Goal: Information Seeking & Learning: Learn about a topic

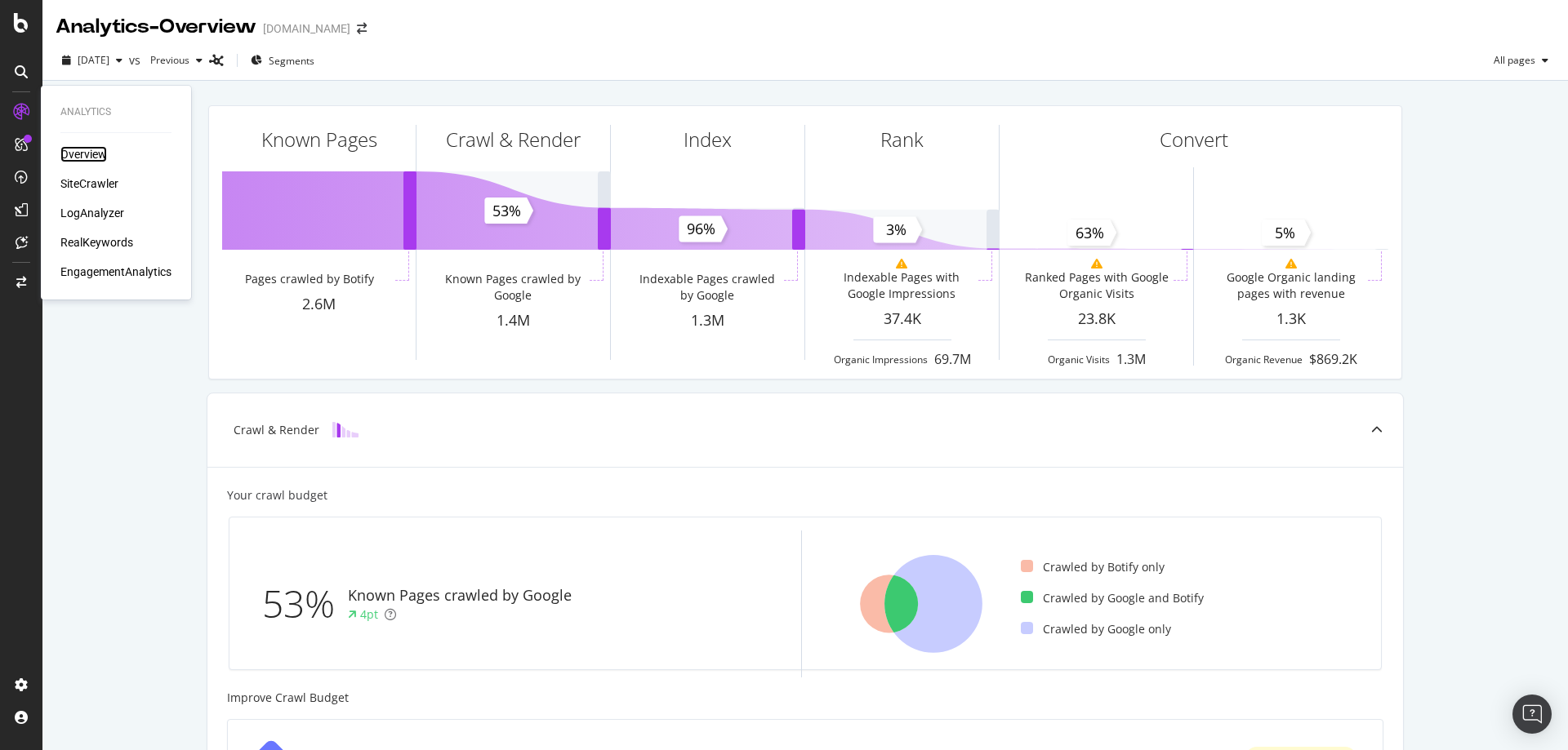
click at [79, 50] on div "Overview" at bounding box center [83, 153] width 46 height 16
click at [88, 50] on div "SiteCrawler" at bounding box center [89, 183] width 58 height 16
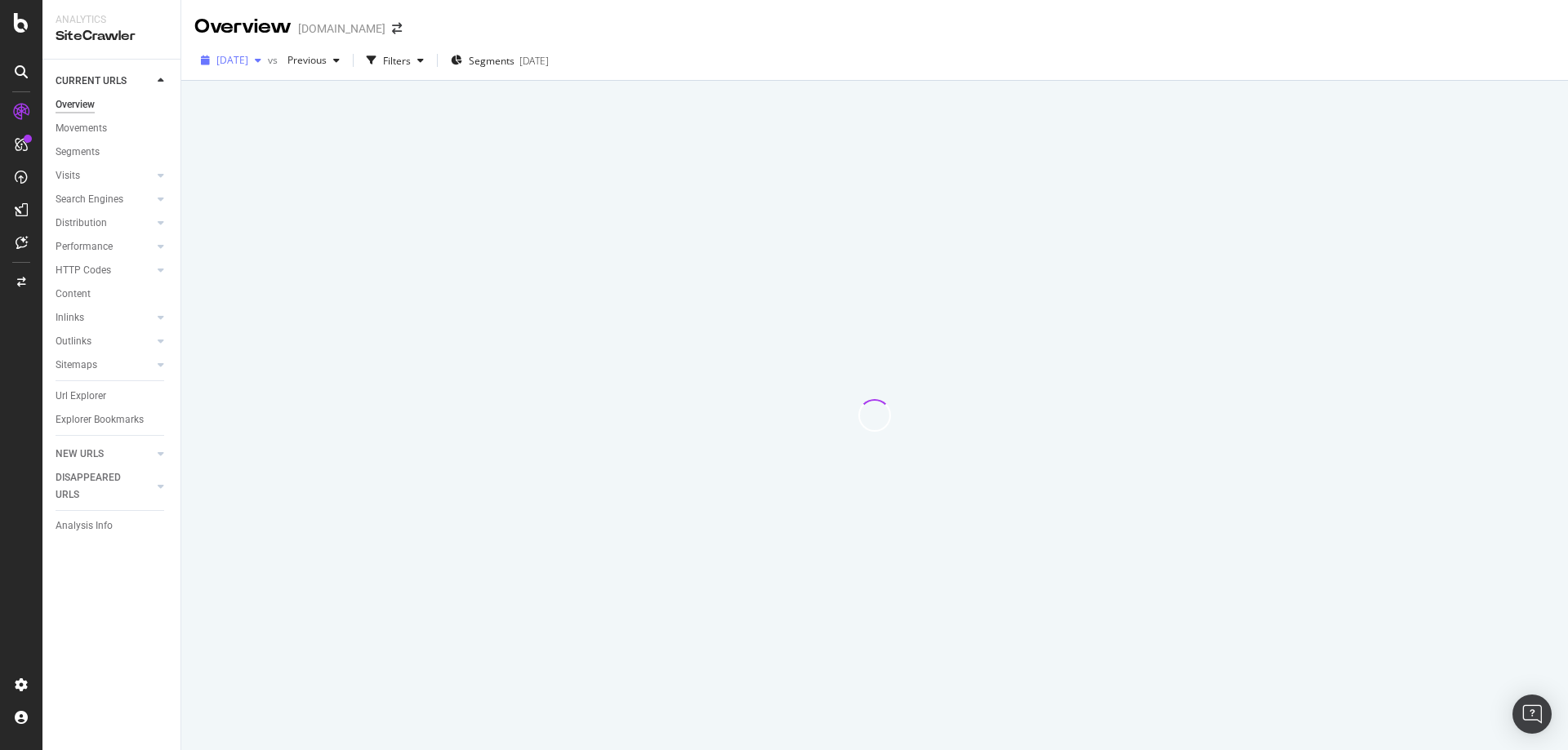
click at [248, 50] on span "[DATE]" at bounding box center [232, 60] width 32 height 14
click at [612, 50] on div "2025 Sep. 8th vs Previous Filters Segments 2025-08-12" at bounding box center [874, 63] width 1387 height 32
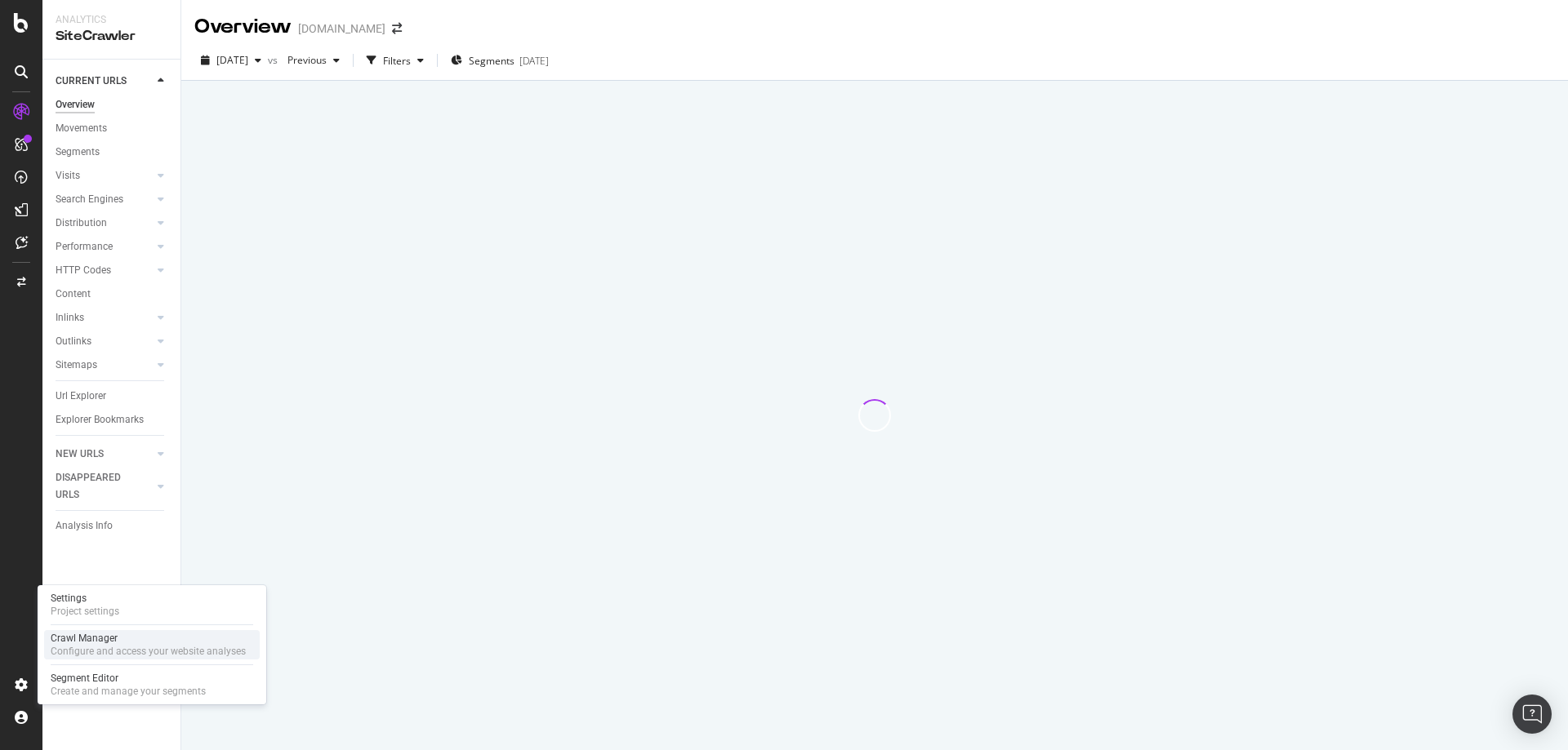
click at [113, 50] on div "Crawl Manager" at bounding box center [148, 638] width 195 height 13
